Goal: Transaction & Acquisition: Purchase product/service

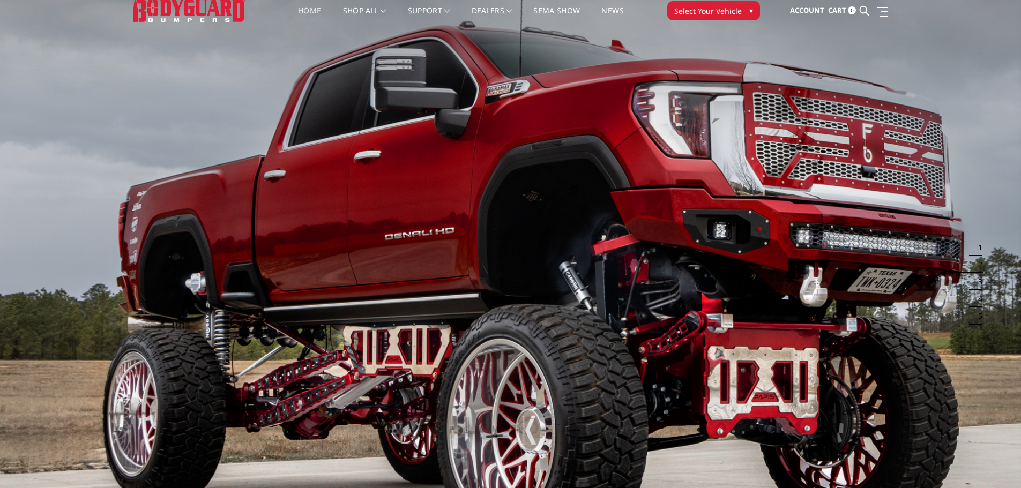
scroll to position [5, 0]
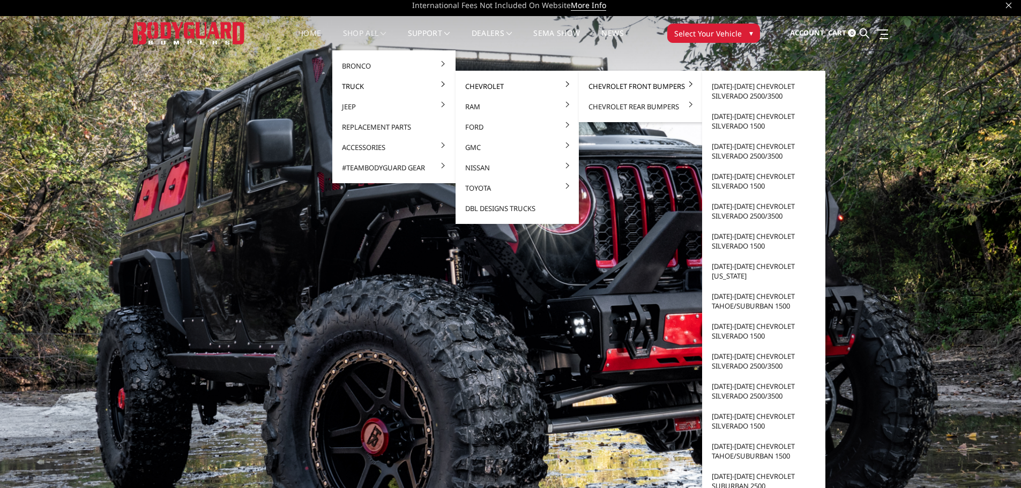
click at [627, 85] on link "Chevrolet Front Bumpers" at bounding box center [640, 86] width 115 height 20
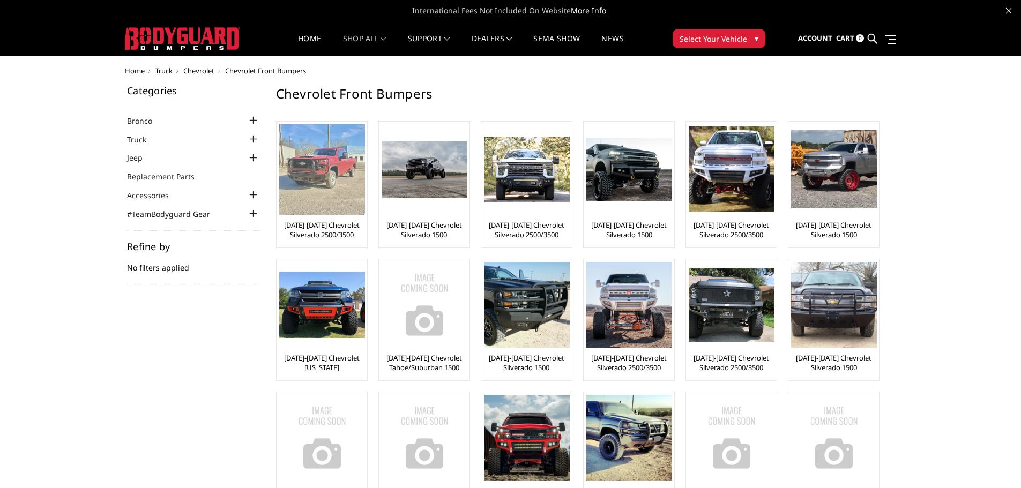
click at [318, 158] on img at bounding box center [322, 169] width 86 height 91
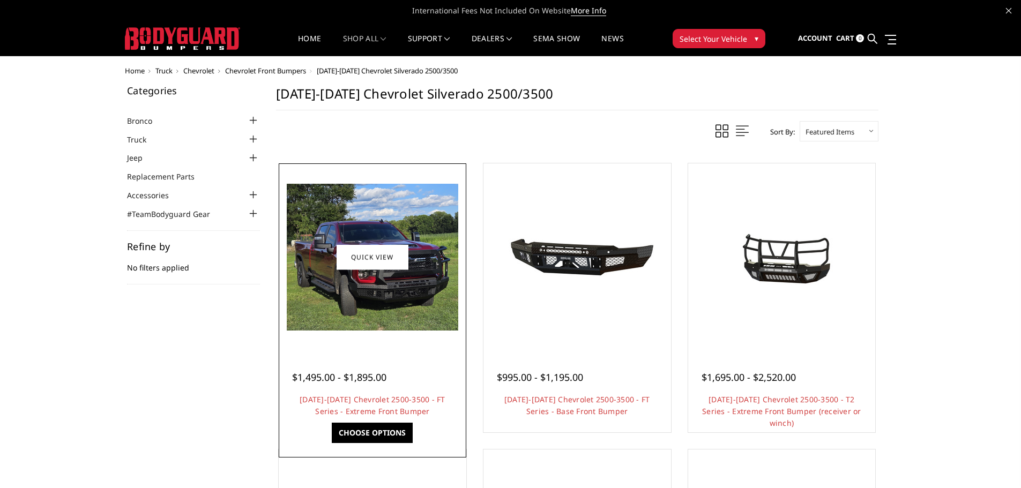
click at [417, 290] on img at bounding box center [372, 257] width 171 height 147
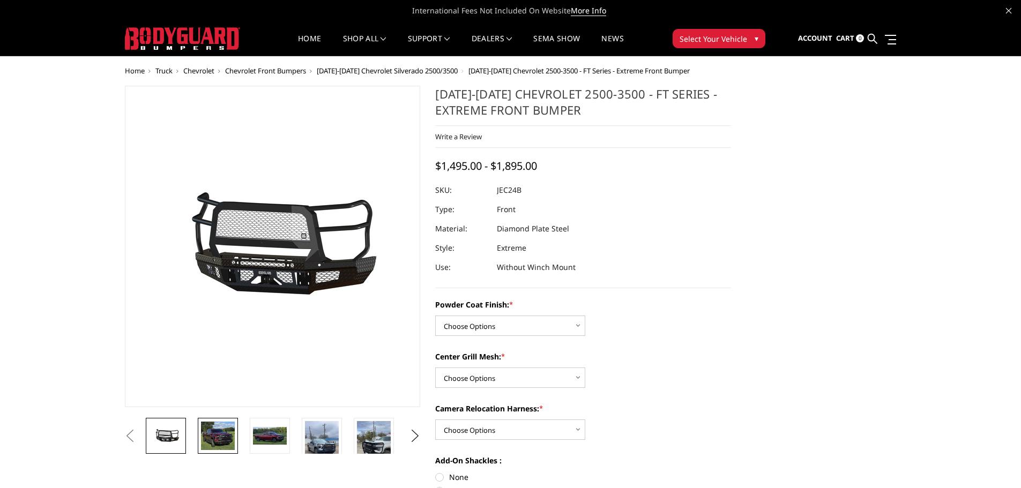
click at [210, 437] on img at bounding box center [218, 436] width 34 height 29
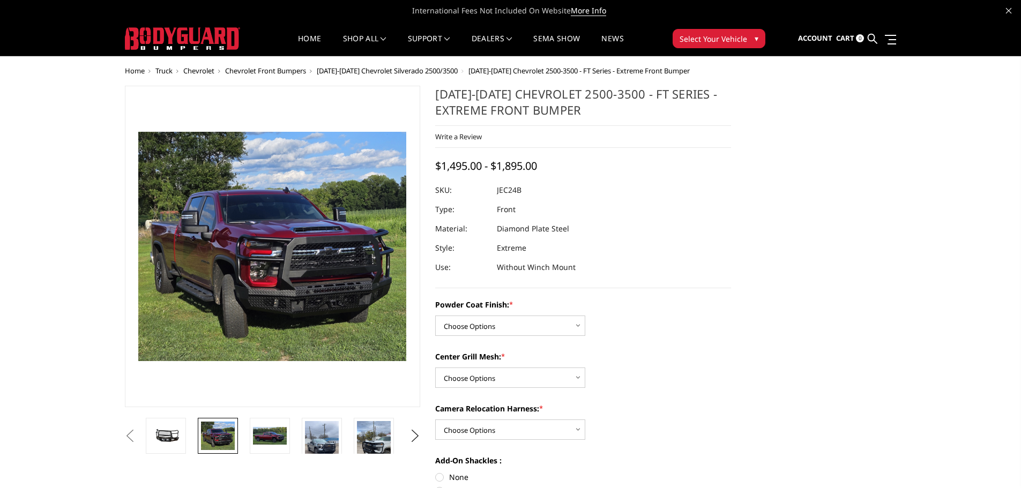
click at [302, 256] on img at bounding box center [272, 246] width 268 height 229
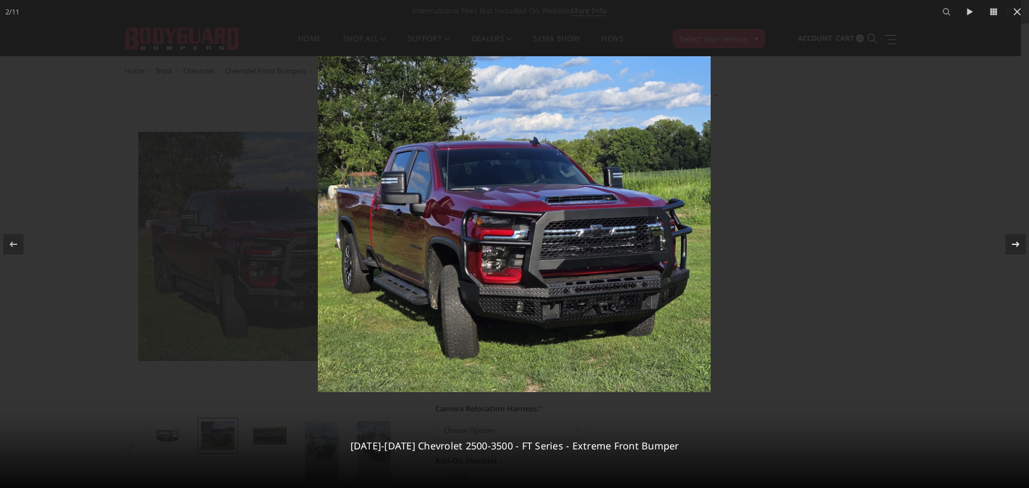
click at [1017, 238] on icon at bounding box center [1015, 244] width 13 height 13
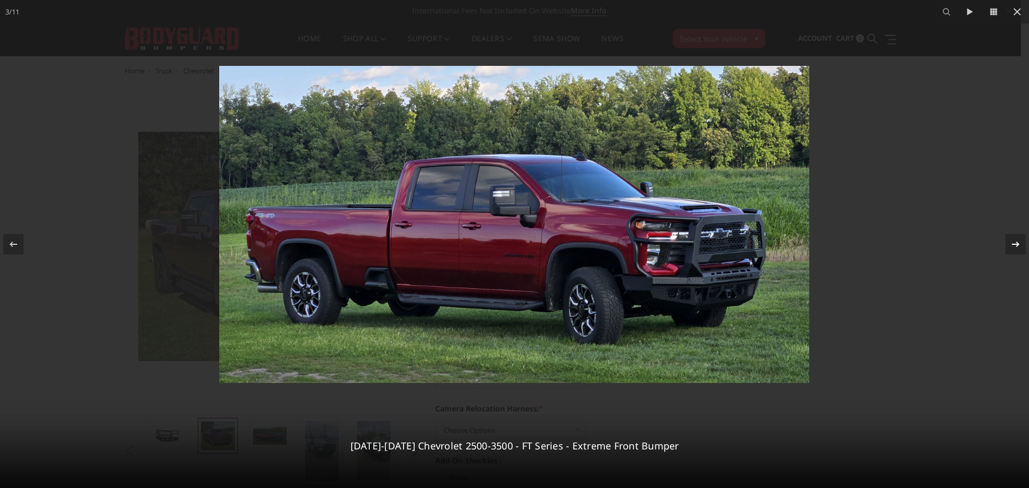
click at [1017, 238] on div "3 / [PHONE_NUMBER][DATE][DATE] Chevrolet 2500-3500 - FT Series - Extreme Front …" at bounding box center [514, 244] width 1029 height 488
click at [1017, 244] on icon at bounding box center [1016, 243] width 8 height 5
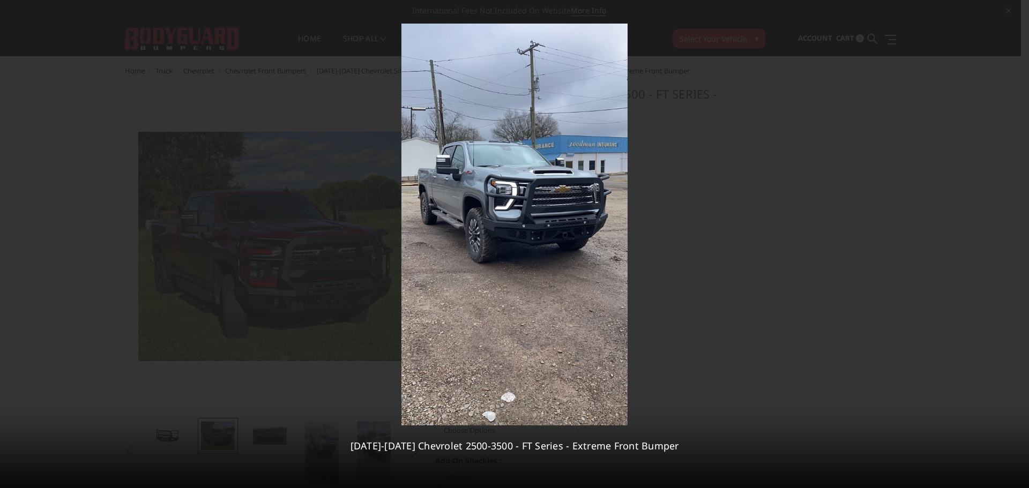
click at [1017, 244] on div "4 / [PHONE_NUMBER][DATE][DATE] Chevrolet 2500-3500 - FT Series - Extreme Front …" at bounding box center [514, 244] width 1029 height 488
click at [1017, 244] on icon at bounding box center [1016, 243] width 8 height 5
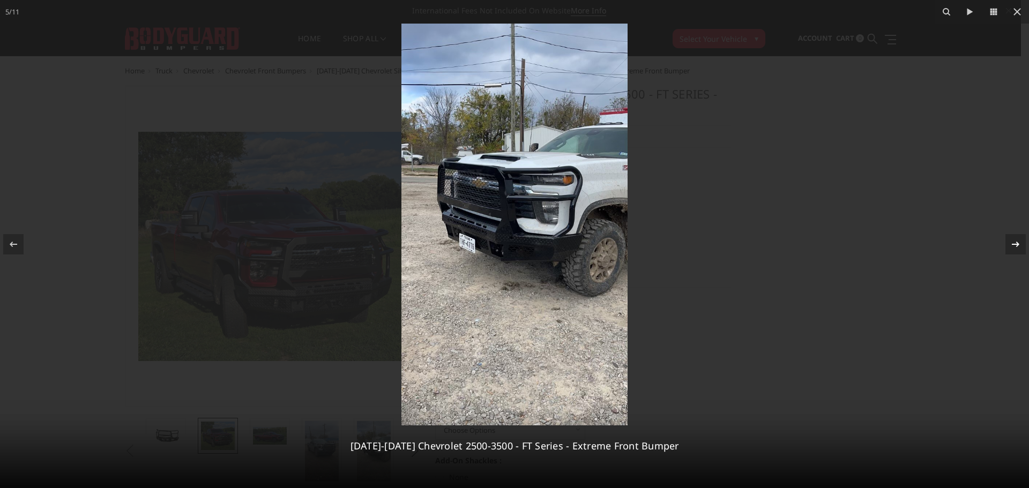
click at [1017, 244] on icon at bounding box center [1016, 243] width 8 height 5
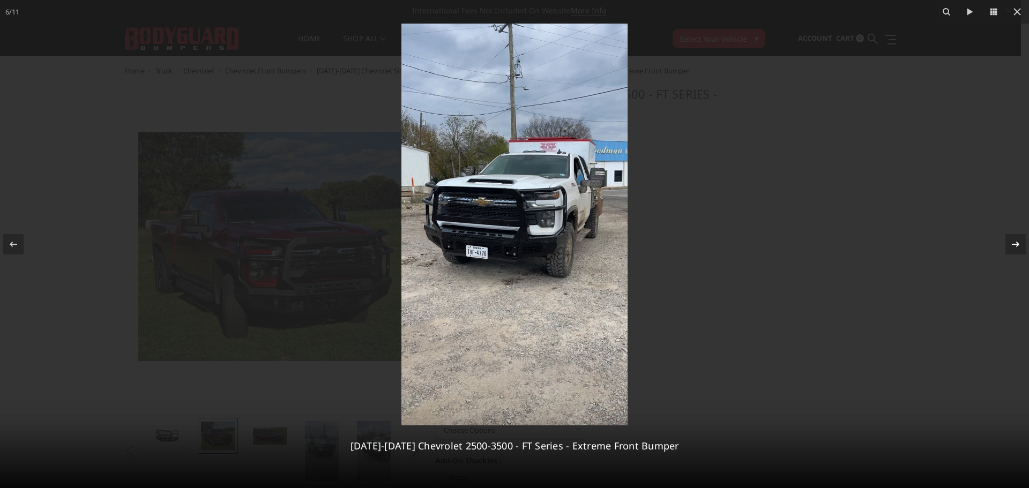
click at [1017, 244] on icon at bounding box center [1016, 243] width 8 height 5
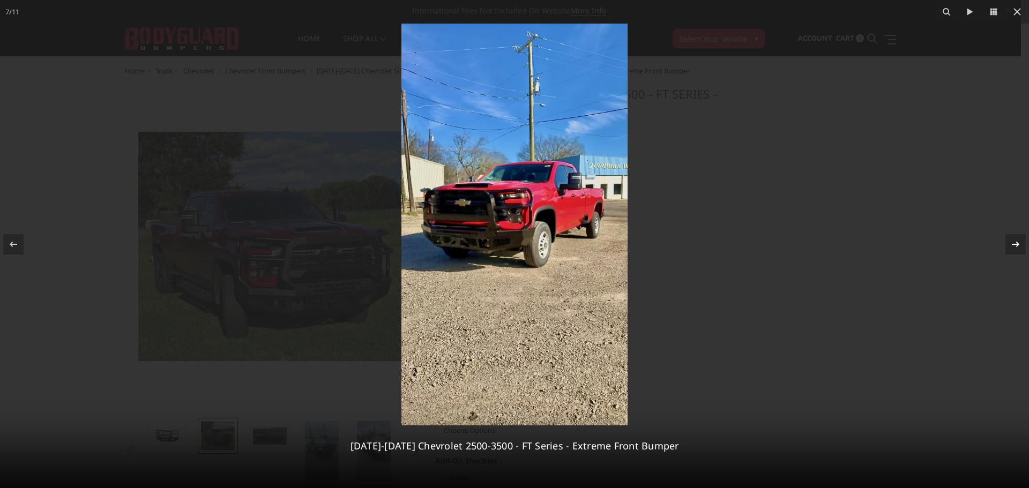
click at [1017, 244] on icon at bounding box center [1016, 243] width 8 height 5
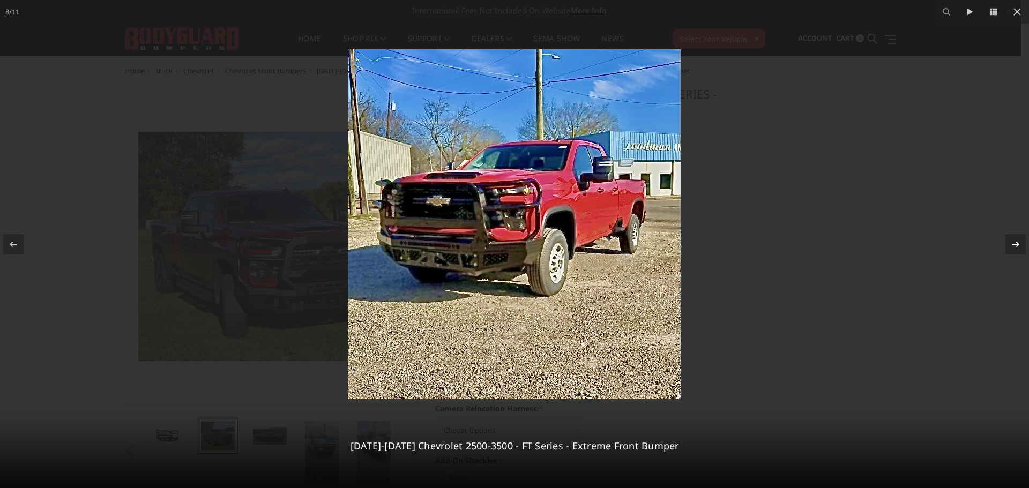
click at [1017, 244] on icon at bounding box center [1016, 243] width 8 height 5
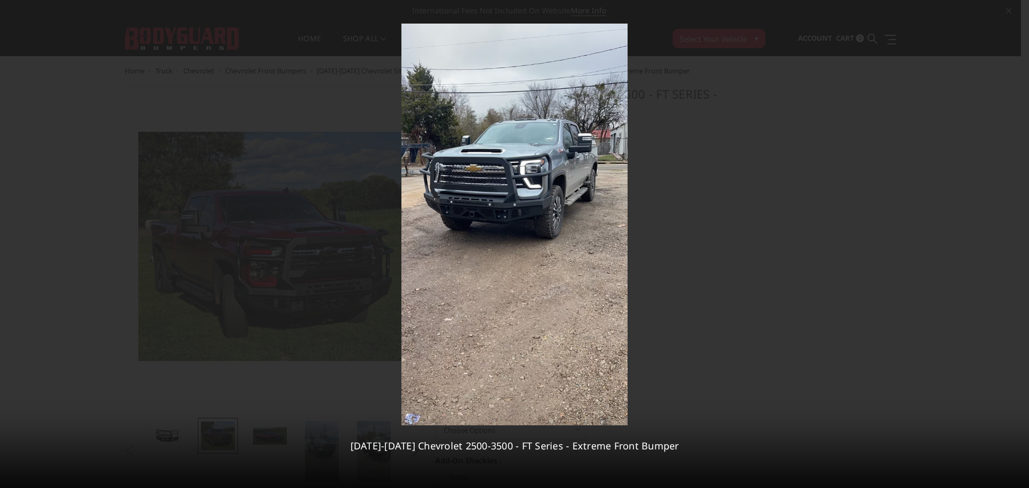
click at [1017, 244] on div "9 / [PHONE_NUMBER][DATE][DATE] Chevrolet 2500-3500 - FT Series - Extreme Front …" at bounding box center [514, 244] width 1029 height 488
